Goal: Transaction & Acquisition: Purchase product/service

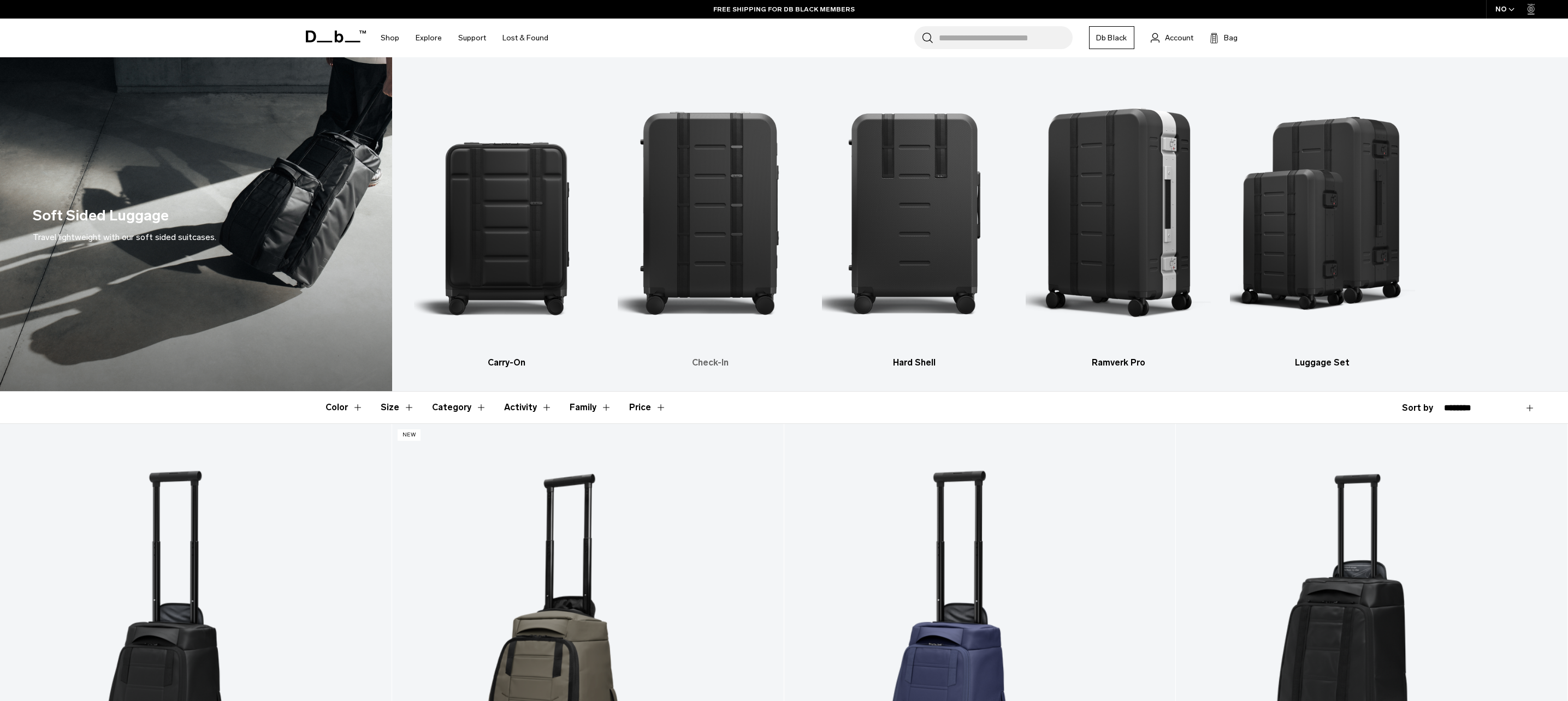
click at [728, 234] on img "2 / 5" at bounding box center [710, 212] width 185 height 277
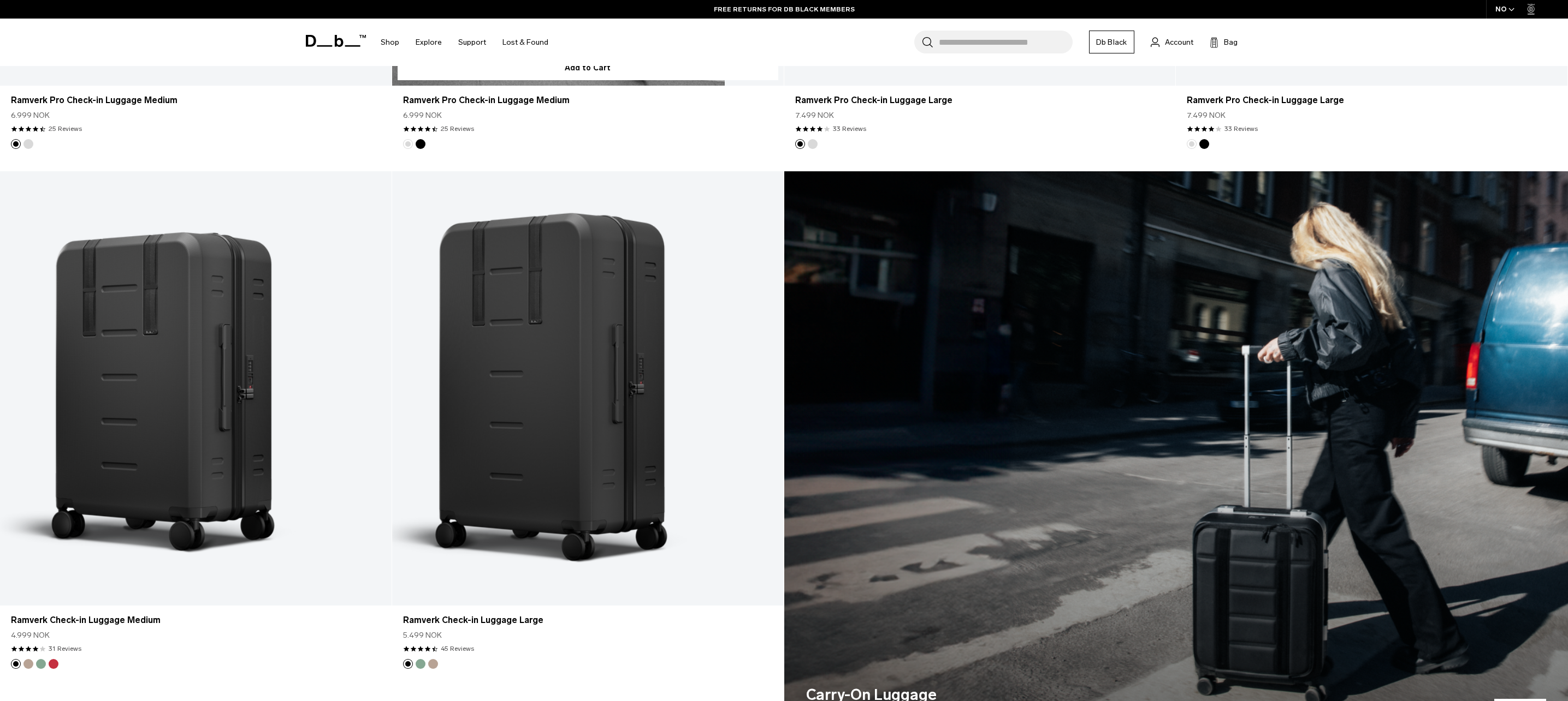
scroll to position [323, 0]
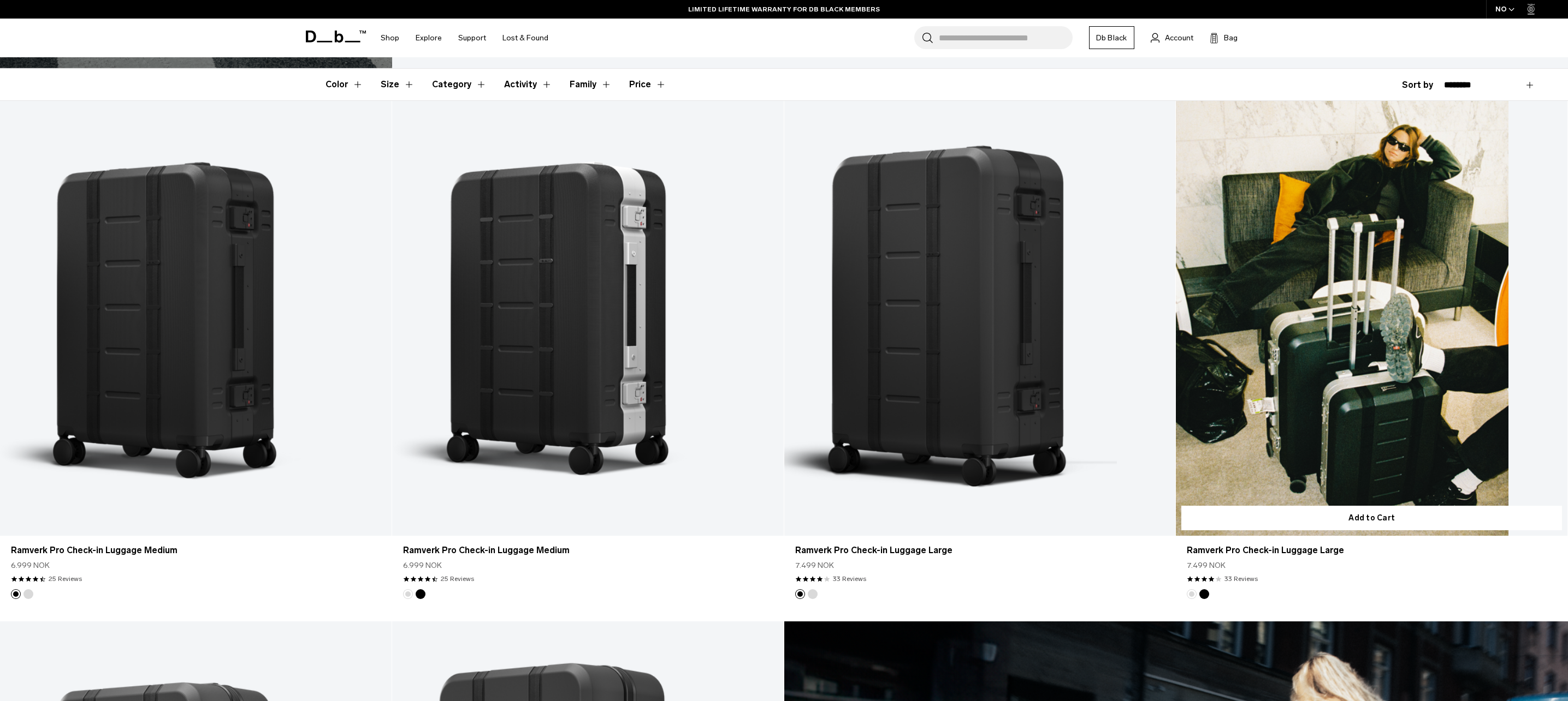
click at [1206, 596] on button "Black Out" at bounding box center [1204, 594] width 10 height 10
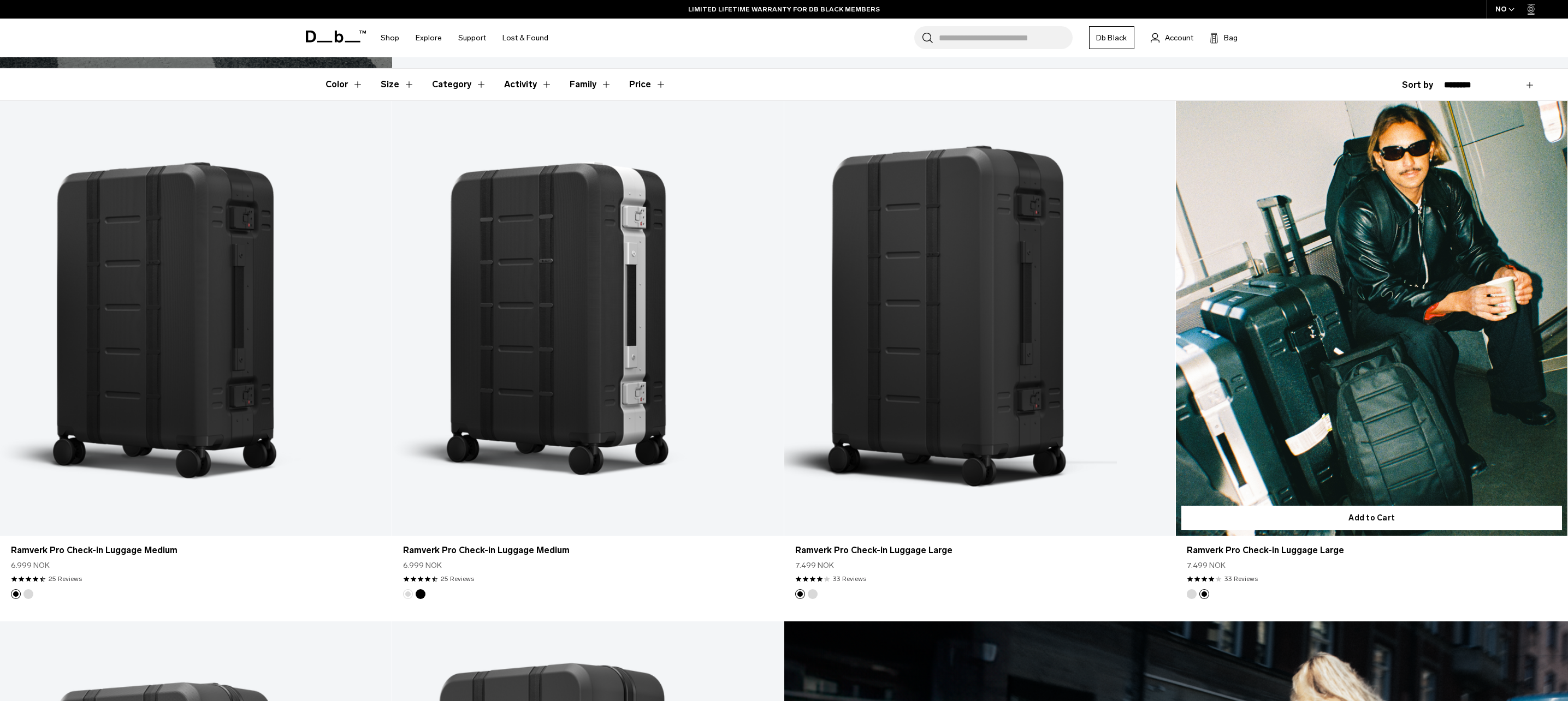
click at [1330, 393] on link "Ramverk Pro Check-in Luggage Large Black Out" at bounding box center [1371, 318] width 392 height 435
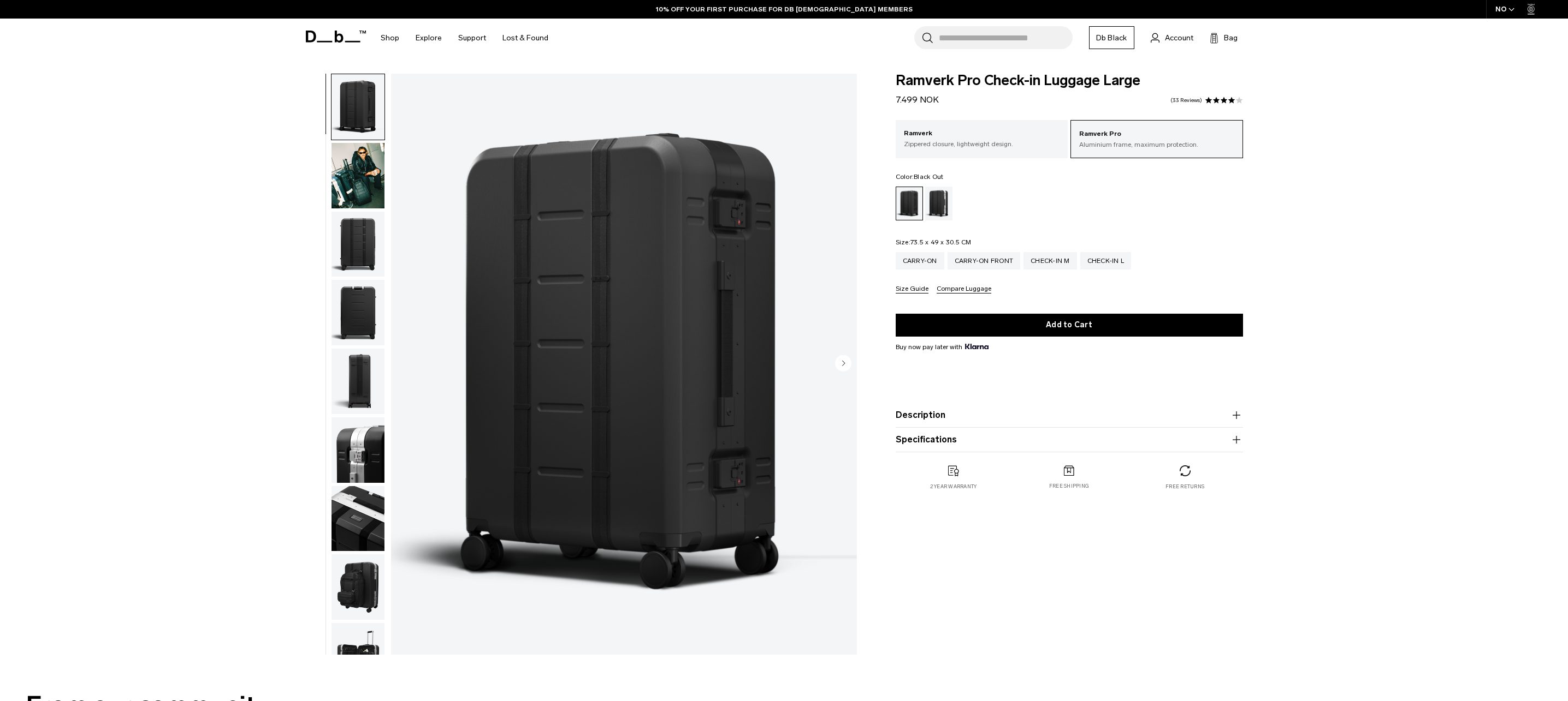
click at [355, 181] on img "button" at bounding box center [358, 175] width 53 height 65
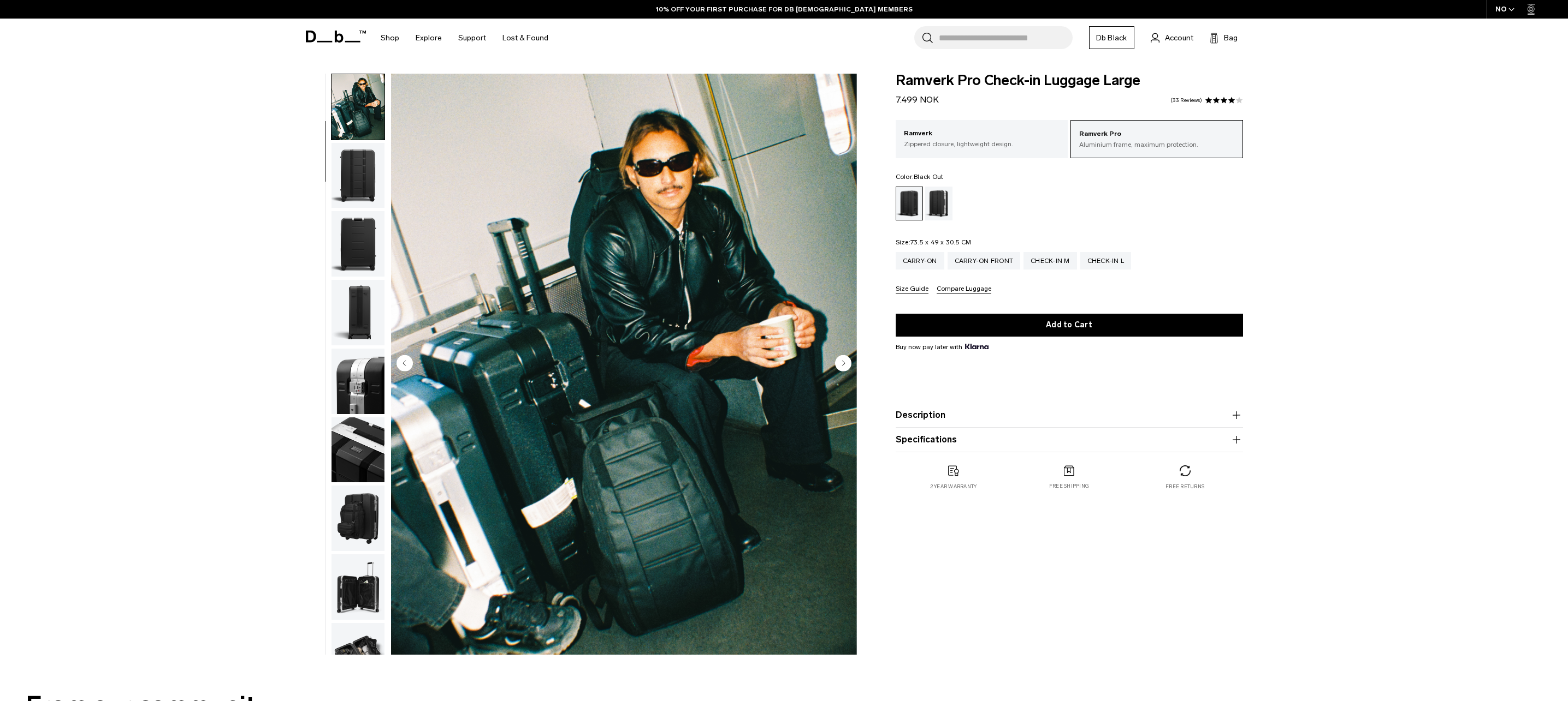
click at [360, 192] on img "button" at bounding box center [358, 175] width 53 height 65
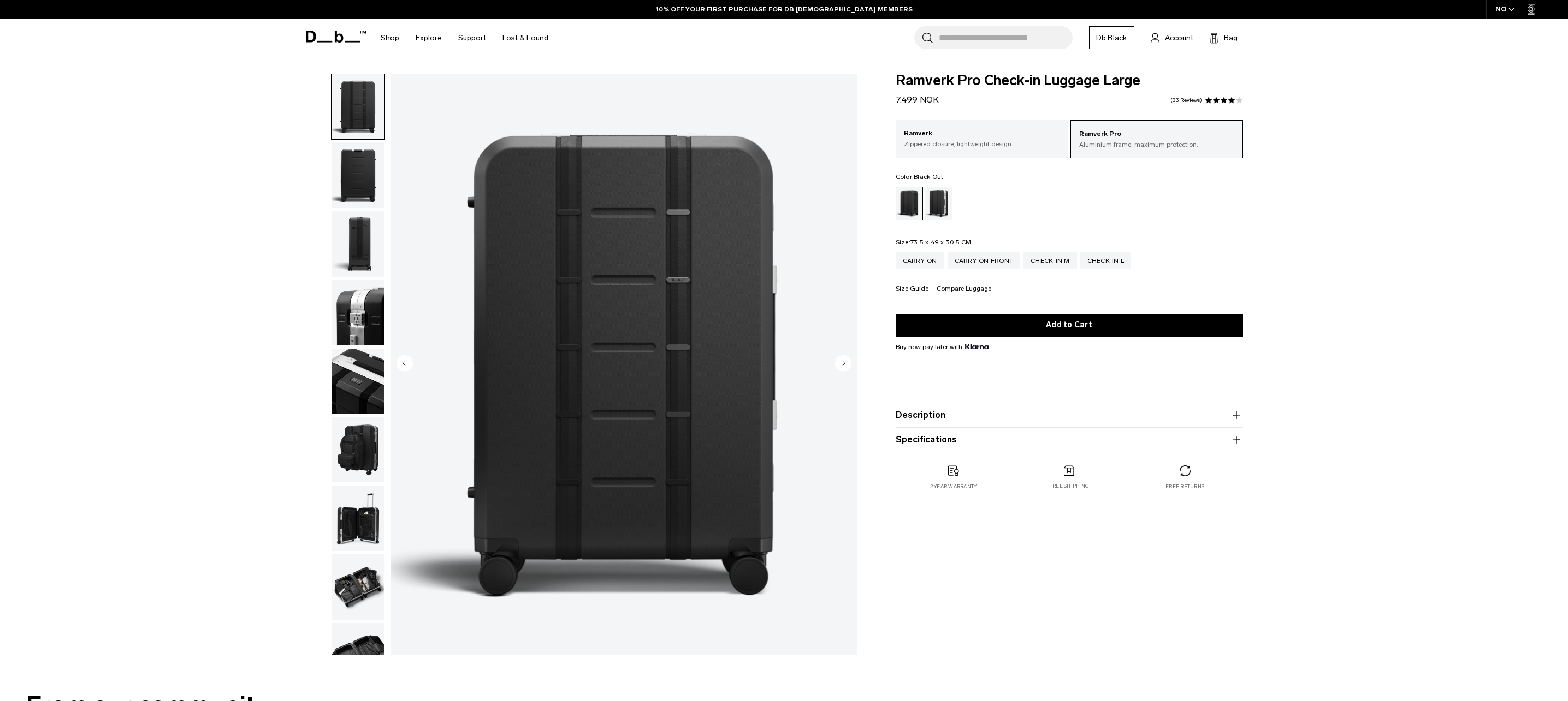
click at [360, 192] on img "button" at bounding box center [358, 175] width 53 height 65
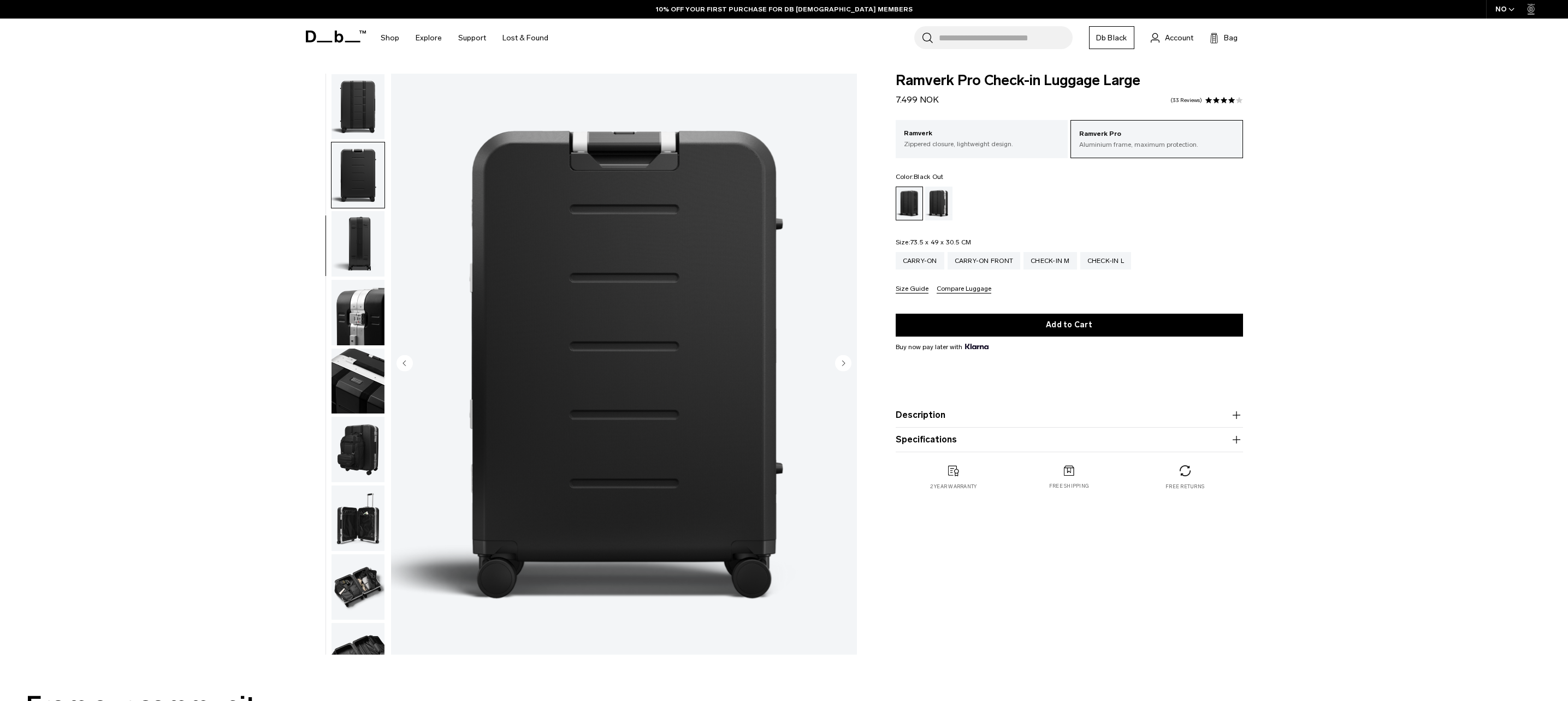
scroll to position [206, 0]
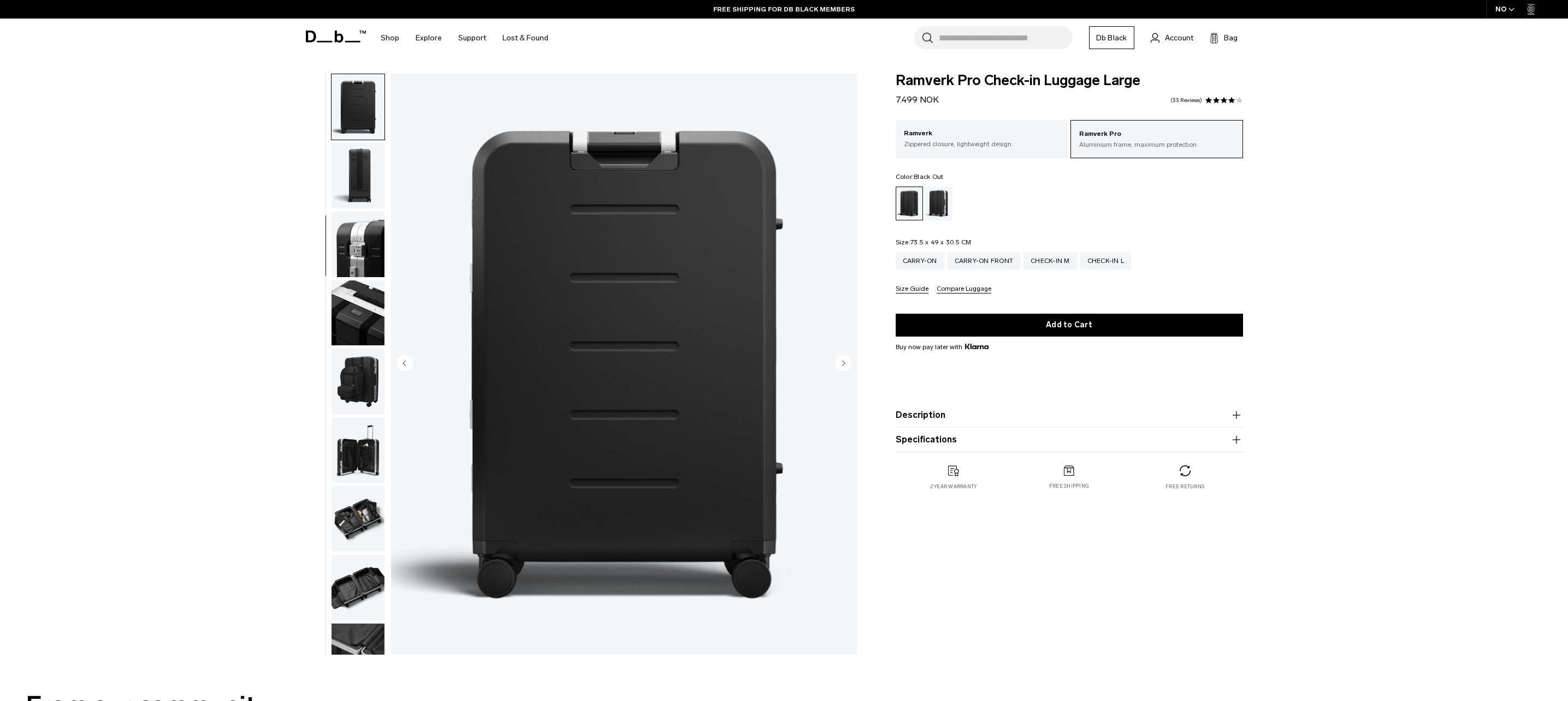
click at [941, 420] on button "Description" at bounding box center [1069, 415] width 348 height 13
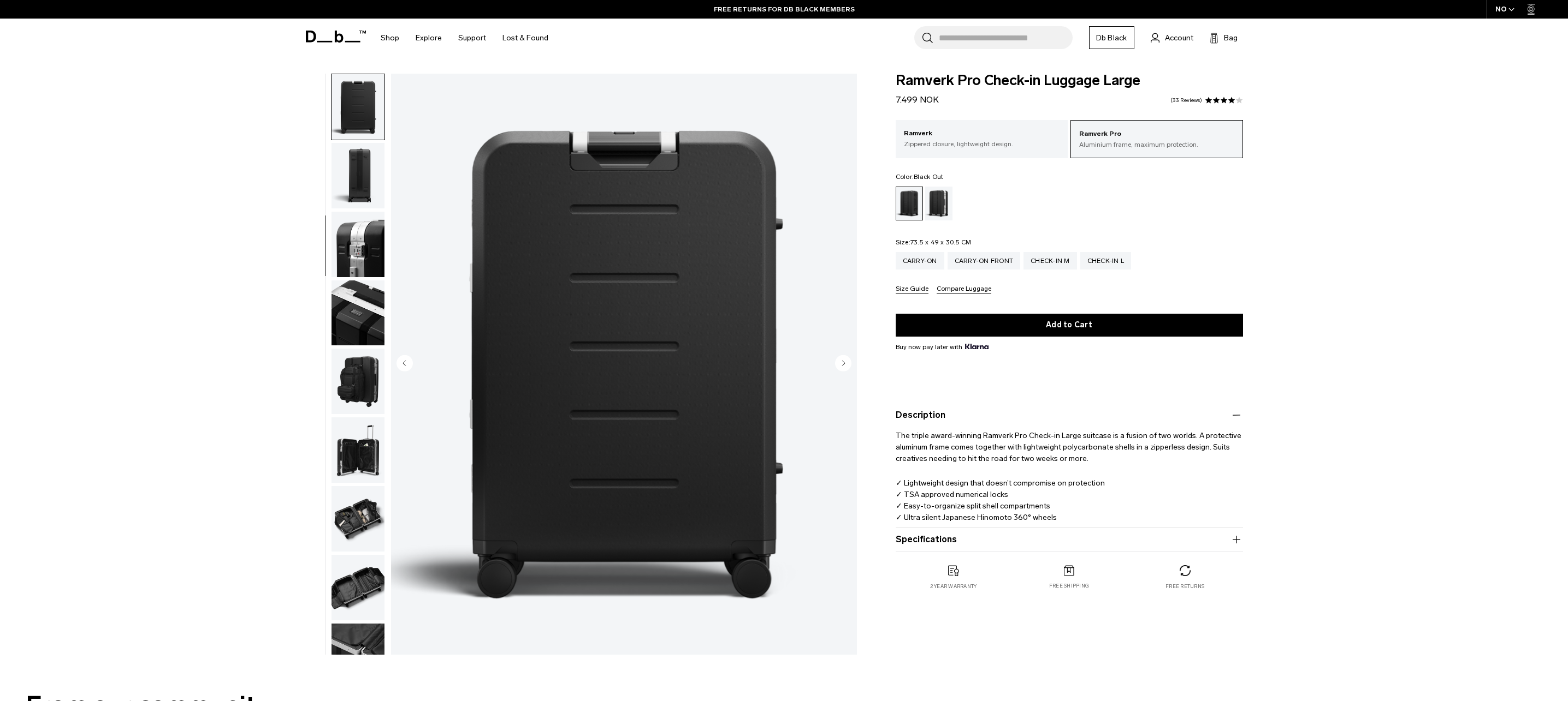
click at [374, 634] on img "button" at bounding box center [358, 656] width 53 height 65
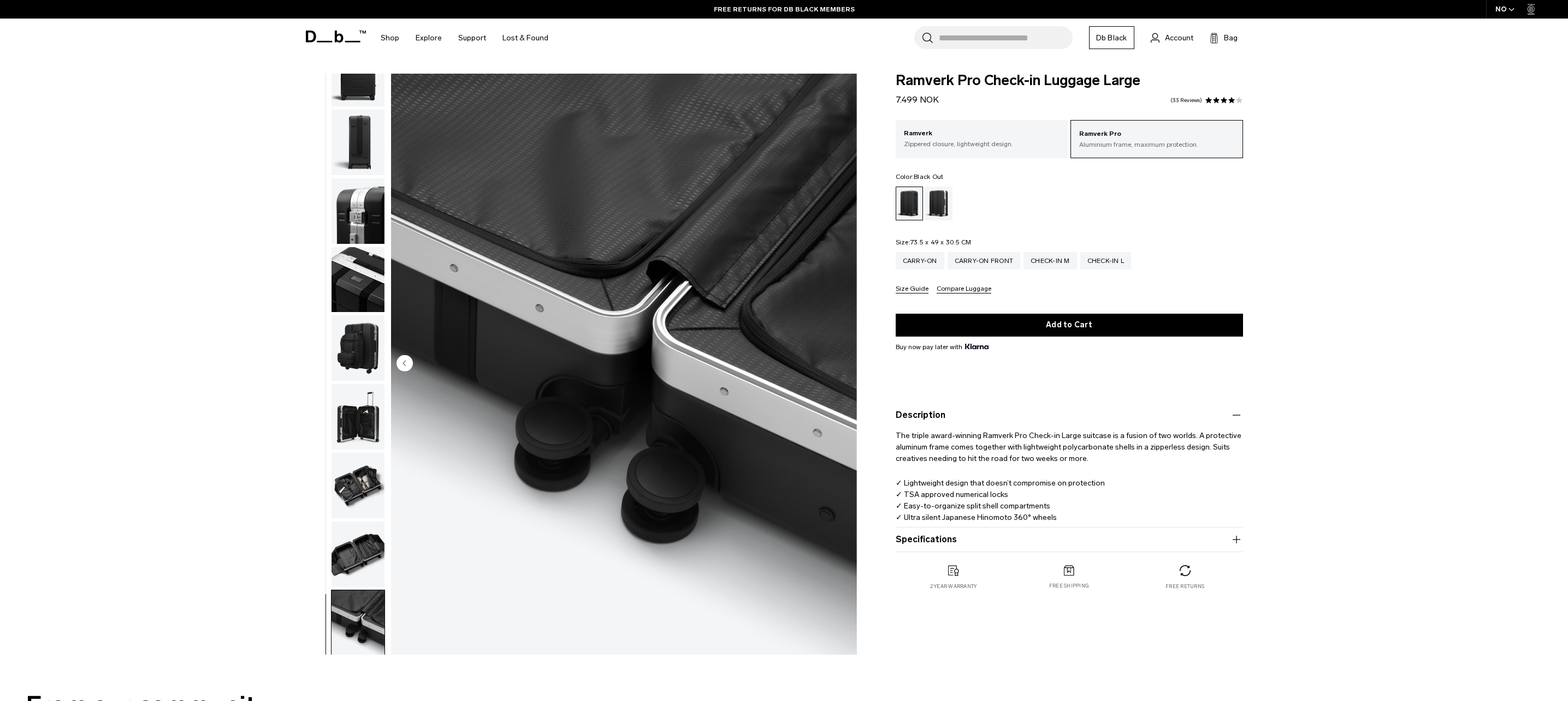
scroll to position [240, 0]
click at [366, 624] on img "button" at bounding box center [358, 621] width 53 height 65
click at [360, 561] on img "button" at bounding box center [358, 553] width 53 height 65
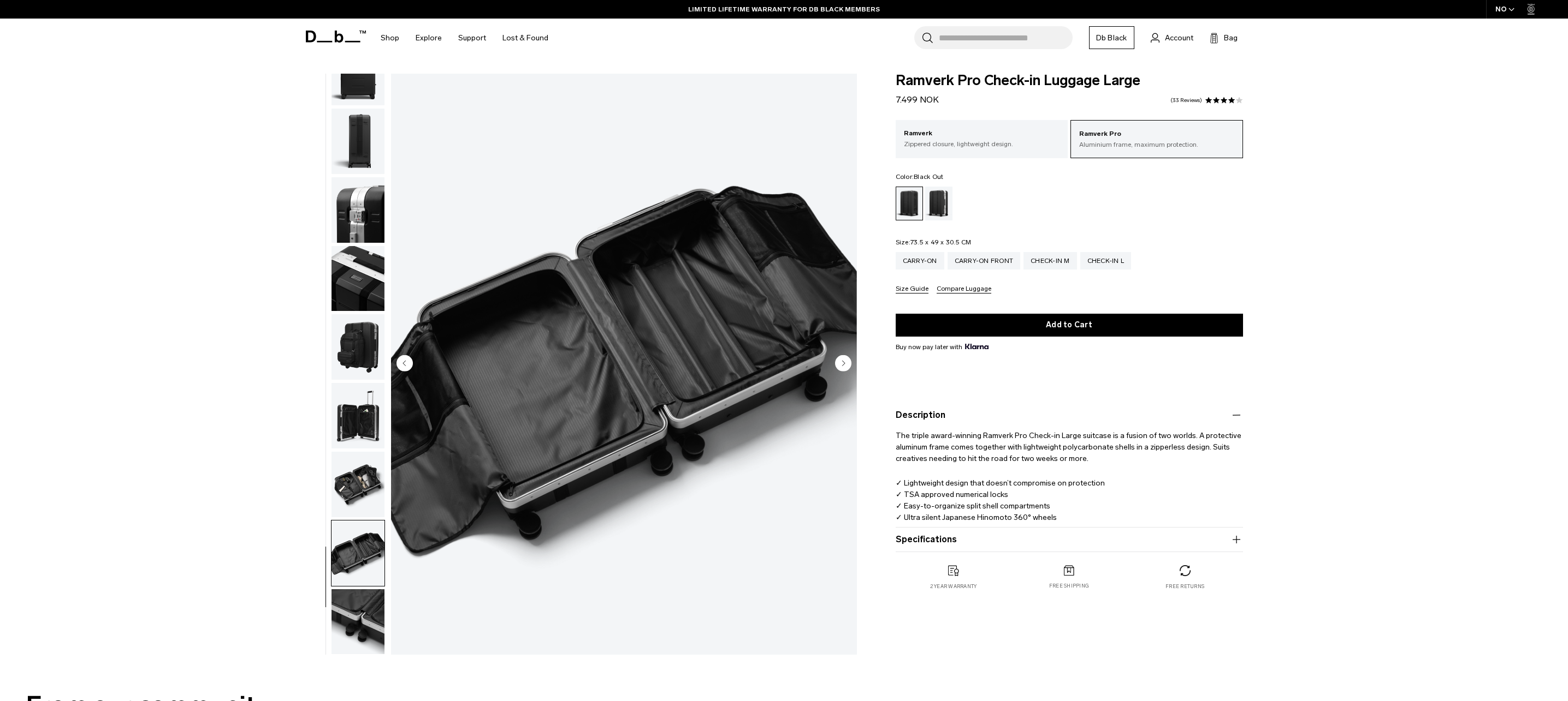
click at [363, 468] on img "button" at bounding box center [358, 484] width 53 height 65
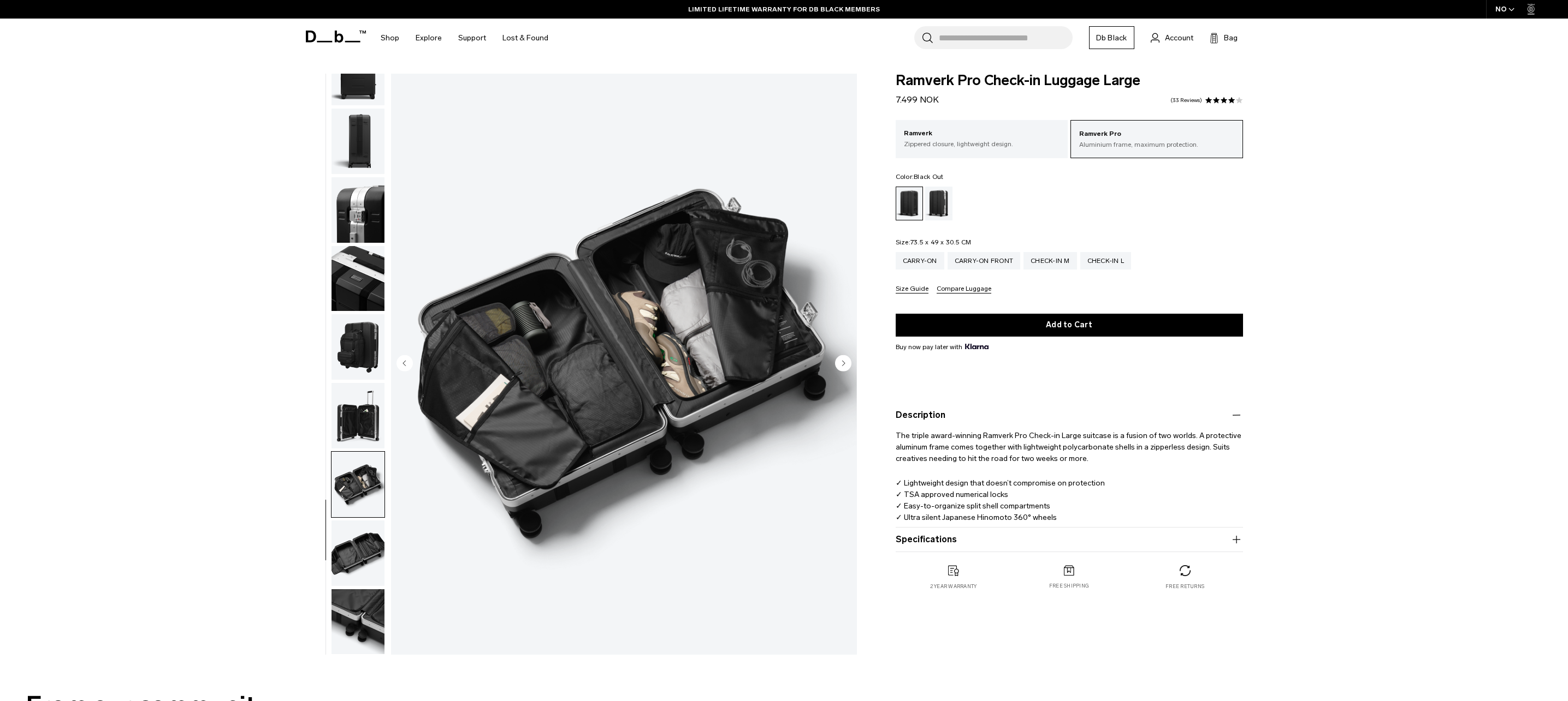
click at [366, 423] on img "button" at bounding box center [358, 415] width 53 height 65
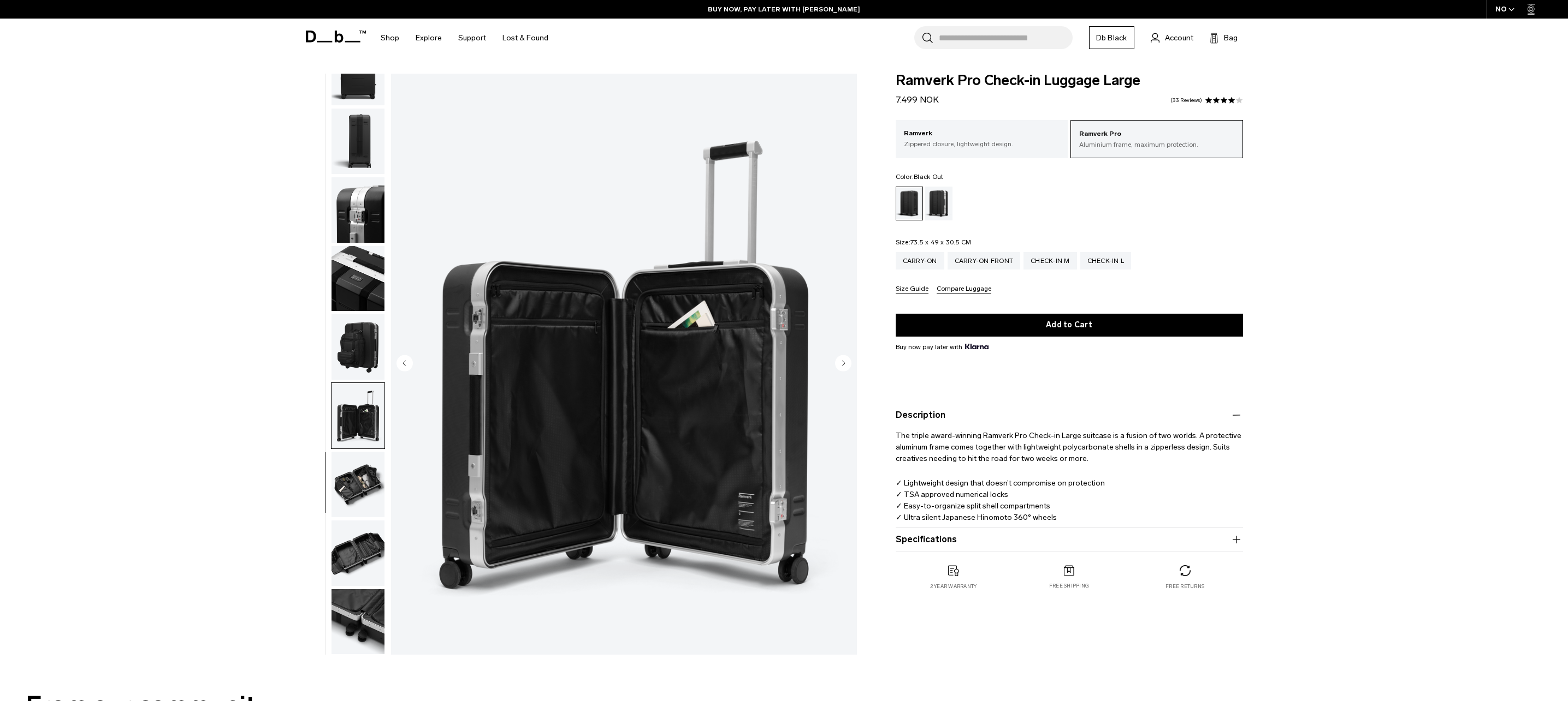
click at [362, 367] on img "button" at bounding box center [358, 347] width 53 height 65
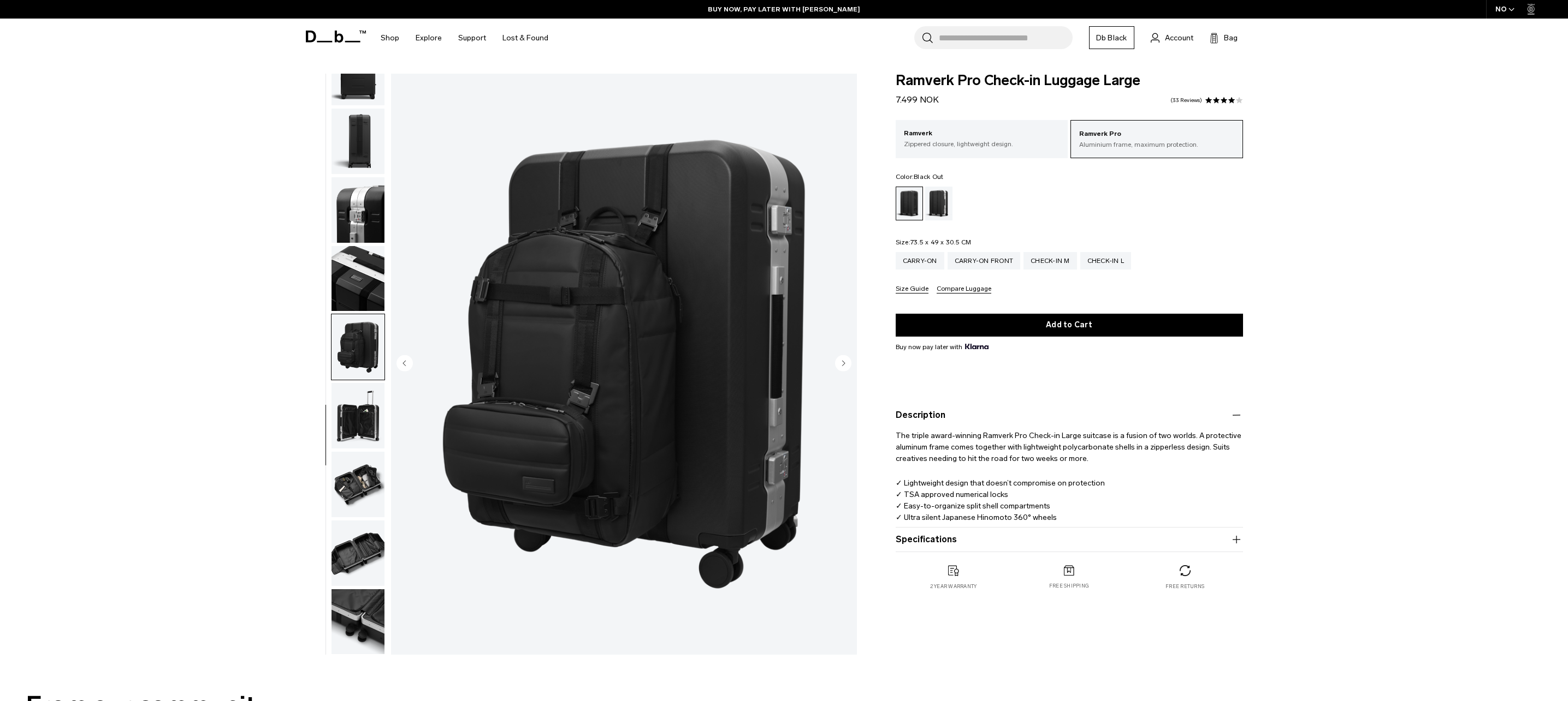
click at [360, 302] on img "button" at bounding box center [358, 279] width 53 height 65
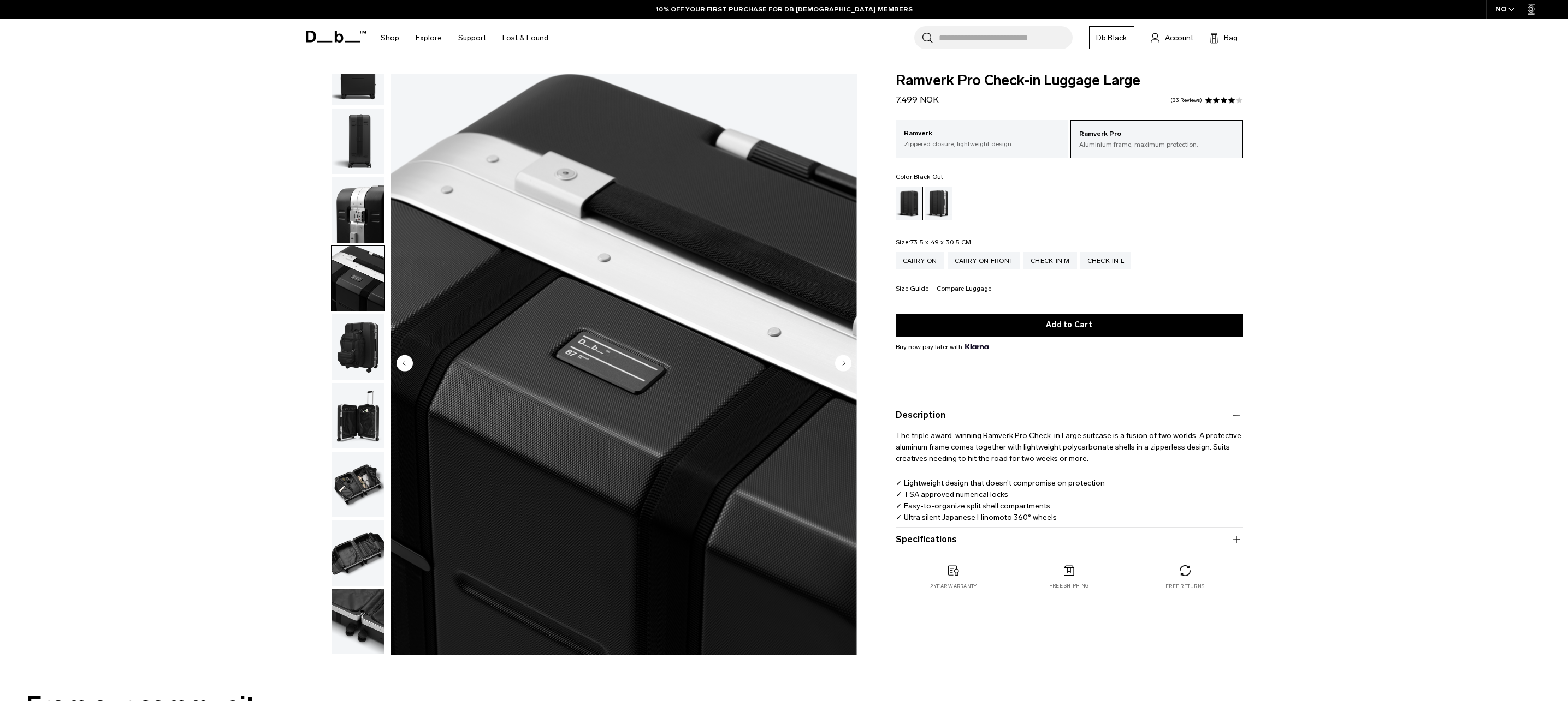
click at [351, 201] on img "button" at bounding box center [358, 210] width 53 height 65
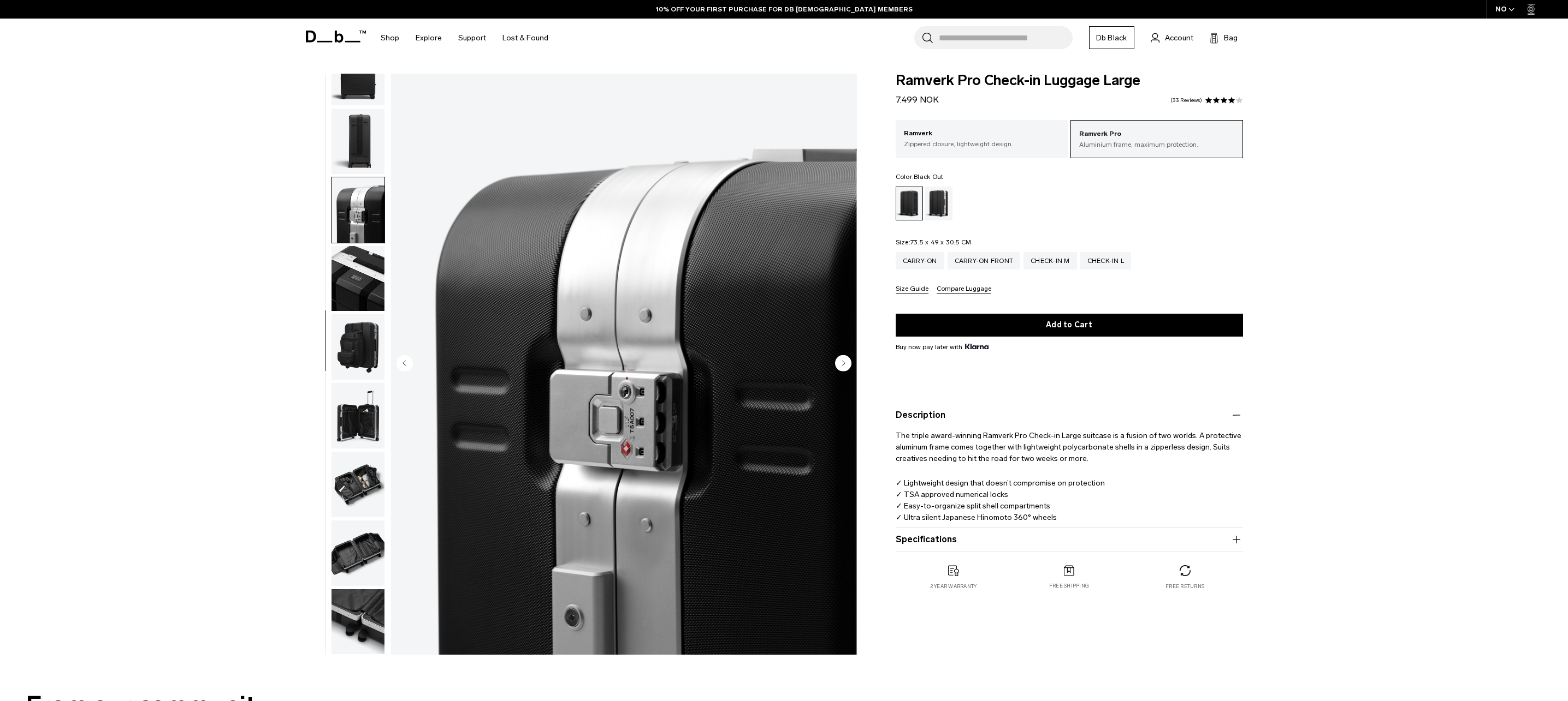
click at [362, 127] on img "button" at bounding box center [358, 141] width 53 height 65
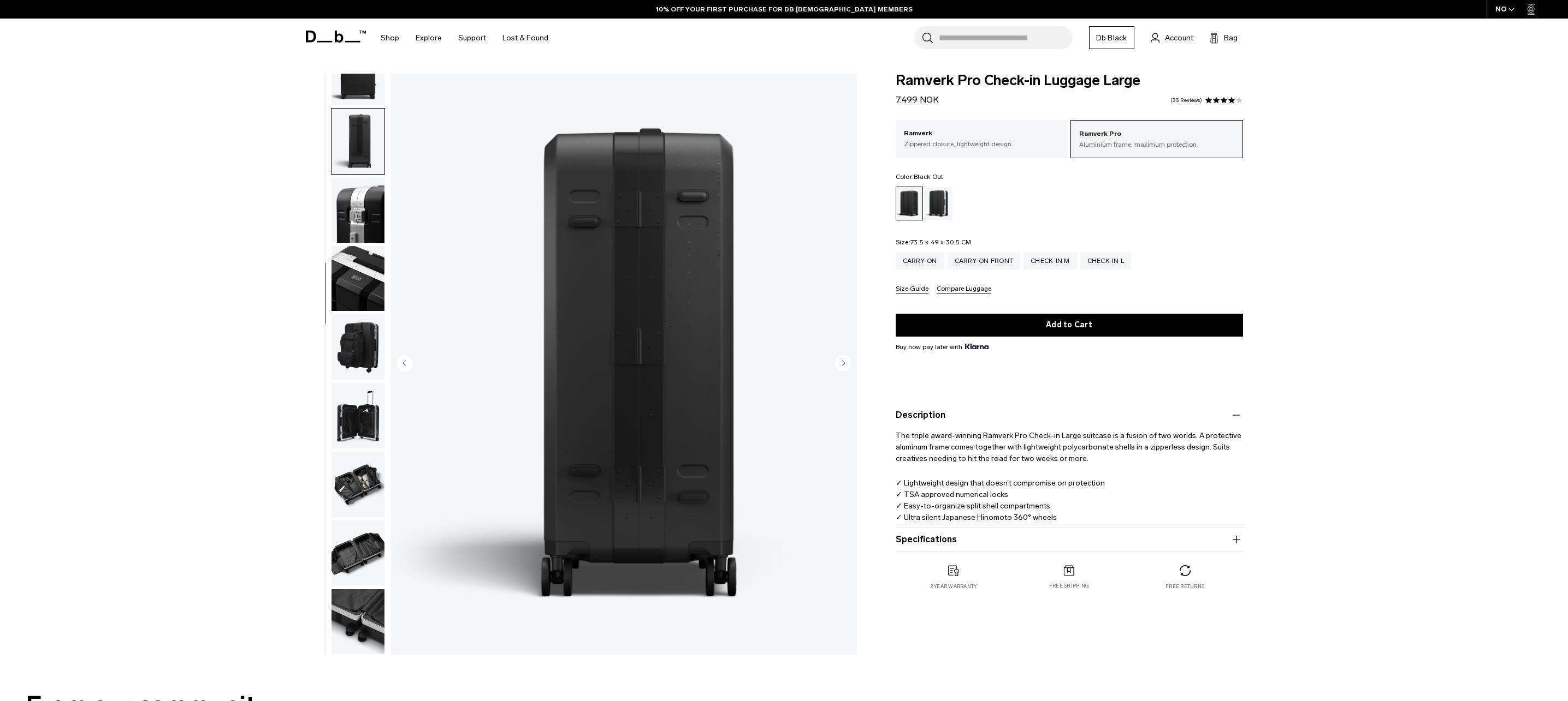
click at [357, 72] on body "Skip to content BUY NOW, PAY LATER WITH [PERSON_NAME] 10% OFF YOUR FIRST PURCHA…" at bounding box center [784, 350] width 1568 height 701
